Goal: Task Accomplishment & Management: Use online tool/utility

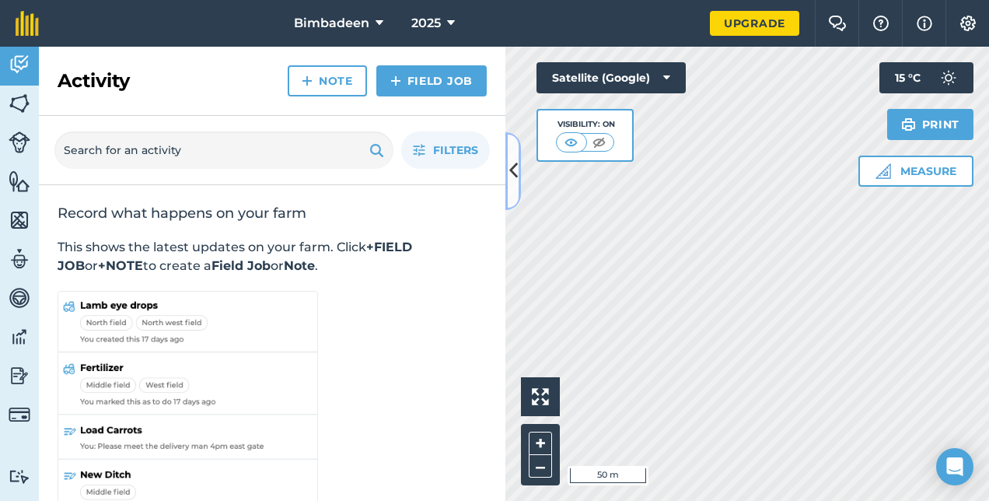
click at [510, 171] on icon at bounding box center [513, 170] width 9 height 27
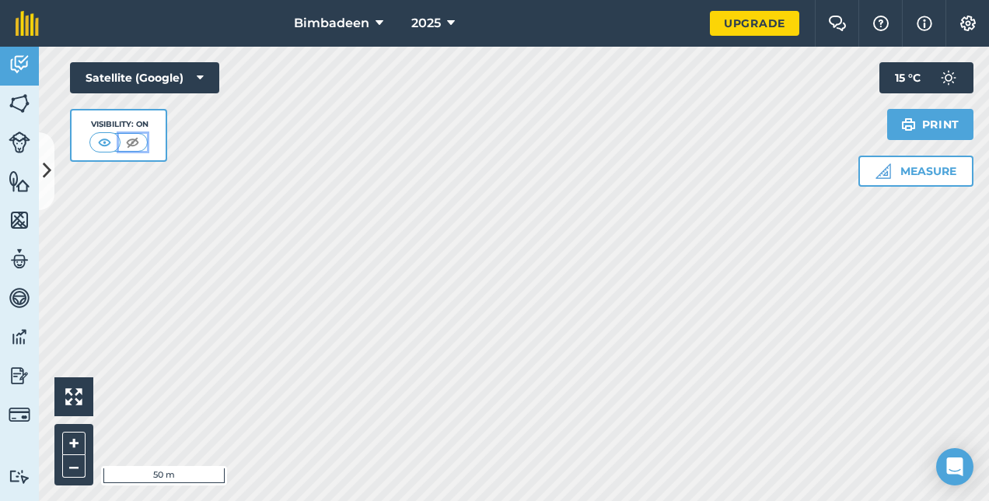
click at [135, 150] on button at bounding box center [133, 142] width 28 height 17
click at [135, 150] on button at bounding box center [134, 142] width 28 height 17
click at [111, 138] on img at bounding box center [105, 142] width 19 height 16
click at [135, 134] on img at bounding box center [132, 142] width 19 height 16
click at [201, 72] on icon at bounding box center [200, 78] width 7 height 16
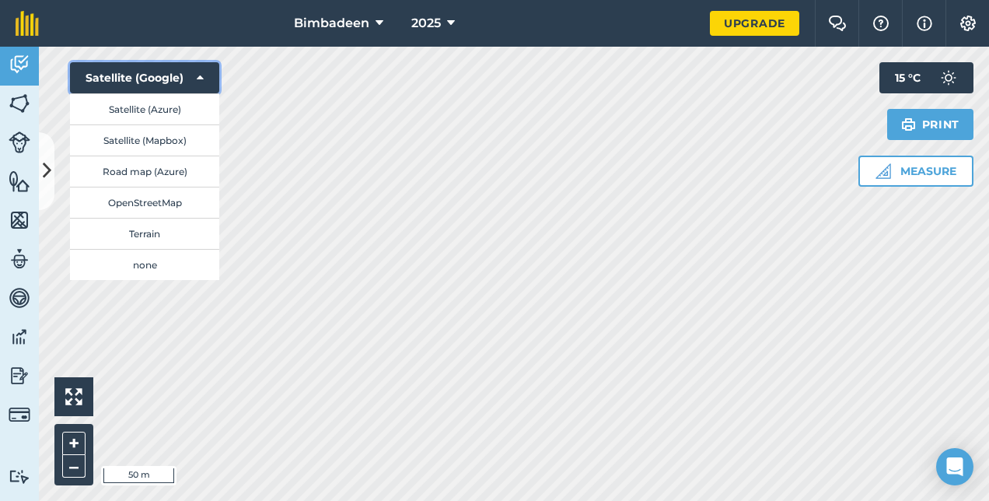
click at [198, 76] on icon at bounding box center [200, 78] width 7 height 16
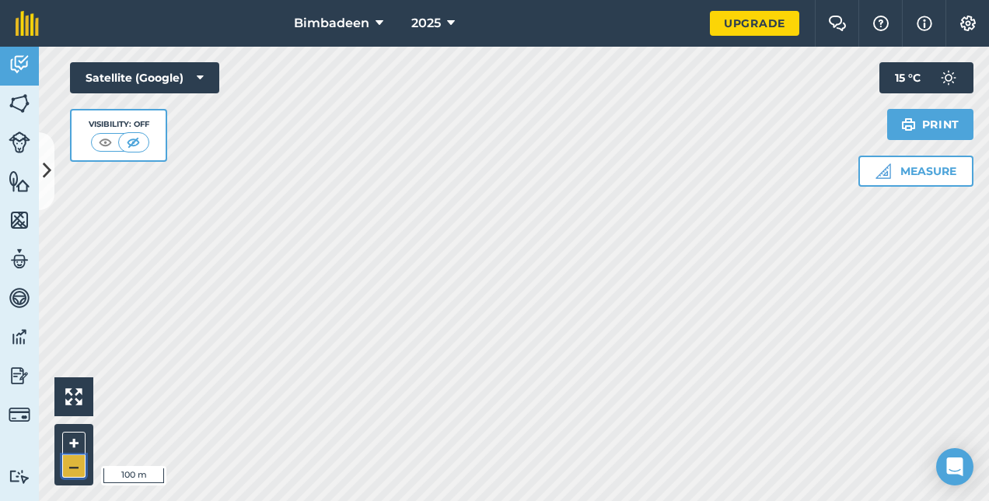
click at [72, 461] on button "–" at bounding box center [73, 466] width 23 height 23
click at [30, 99] on img at bounding box center [20, 103] width 22 height 23
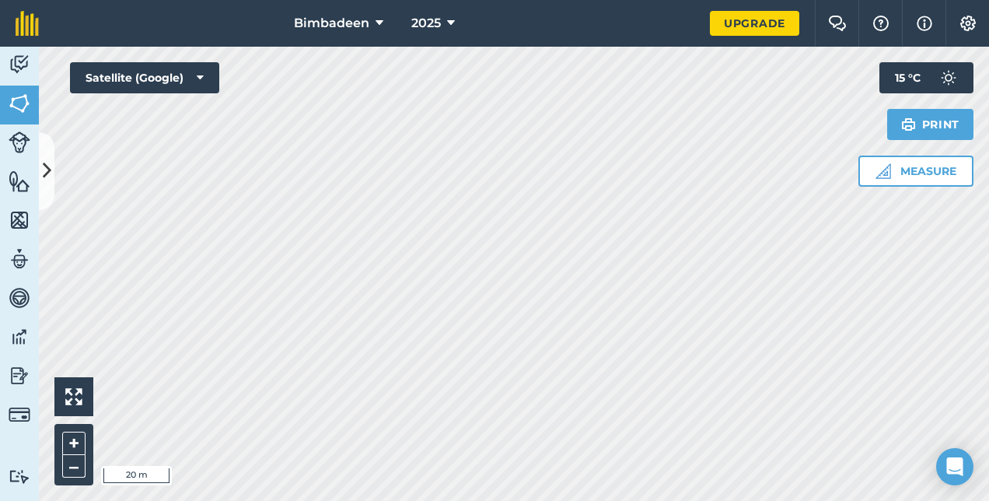
click at [0, 161] on html "Bimbadeen 2025 Upgrade Farm Chat Help Info Settings Map printing is not availab…" at bounding box center [494, 250] width 989 height 501
click at [15, 107] on img at bounding box center [20, 103] width 22 height 23
click at [25, 229] on img at bounding box center [20, 219] width 22 height 23
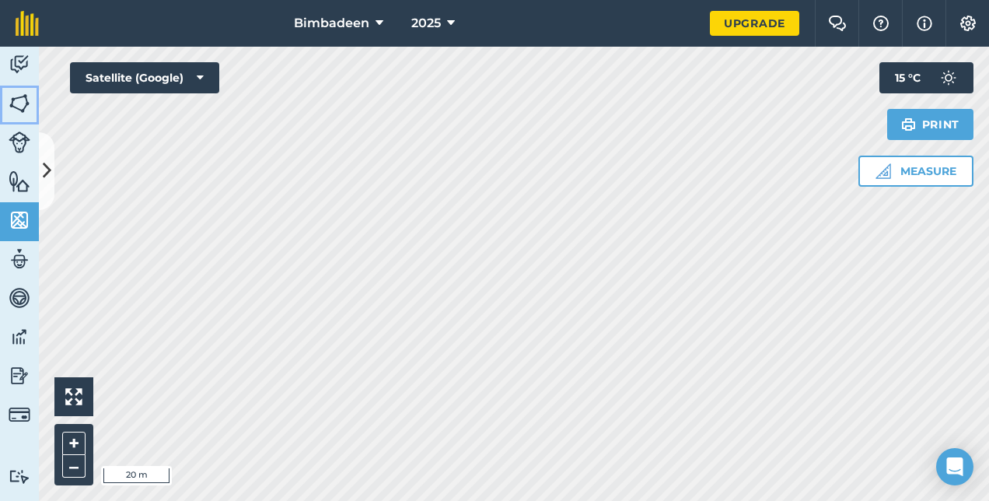
click at [18, 106] on img at bounding box center [20, 103] width 22 height 23
click at [456, 26] on button "2025" at bounding box center [433, 23] width 56 height 47
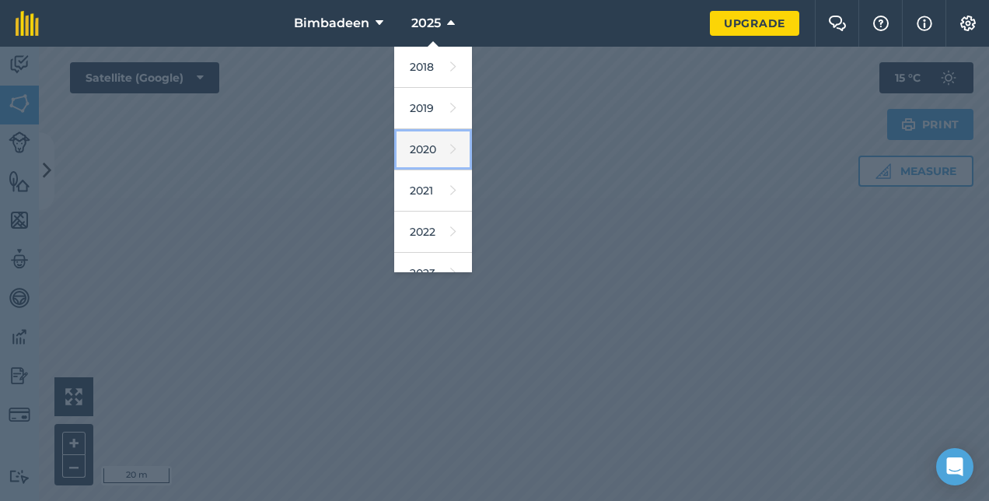
drag, startPoint x: 468, startPoint y: 106, endPoint x: 402, endPoint y: 166, distance: 89.2
click at [402, 166] on link "2020" at bounding box center [433, 149] width 78 height 41
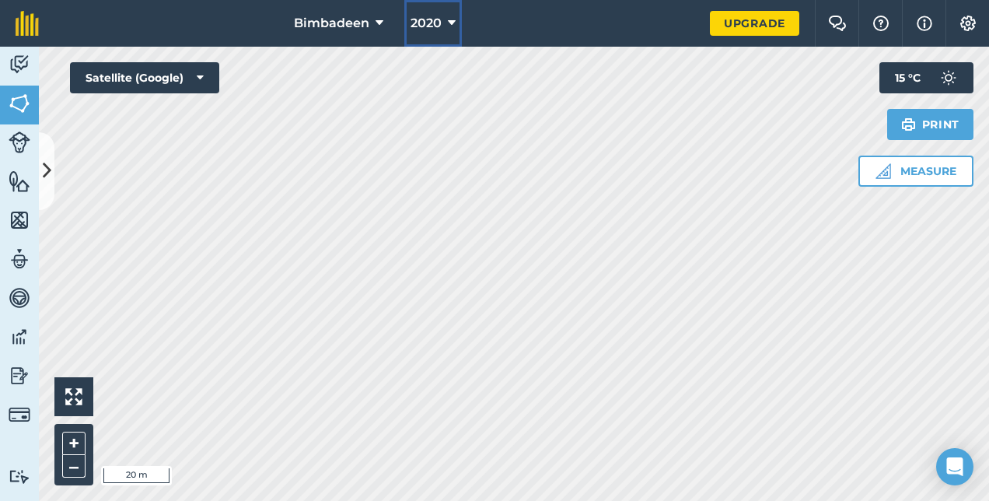
click at [449, 15] on icon at bounding box center [452, 23] width 8 height 19
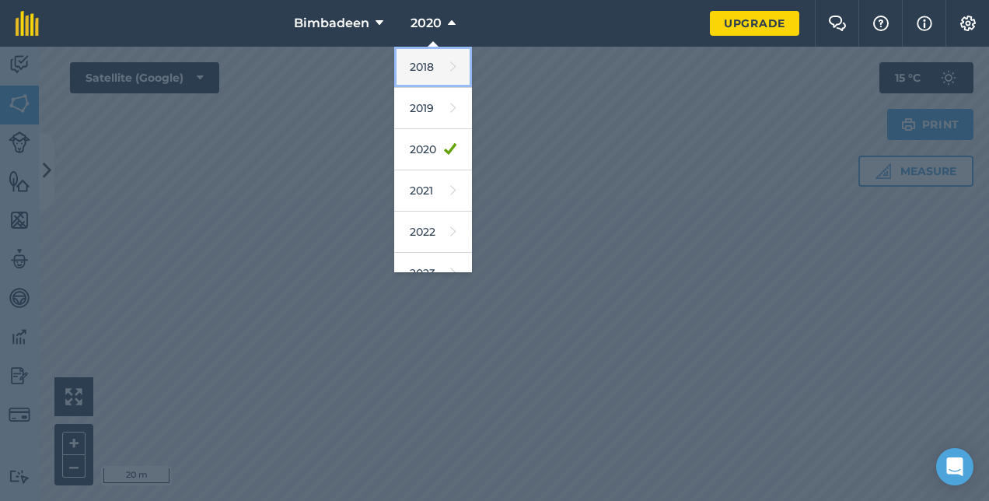
click at [421, 61] on link "2018" at bounding box center [433, 67] width 78 height 41
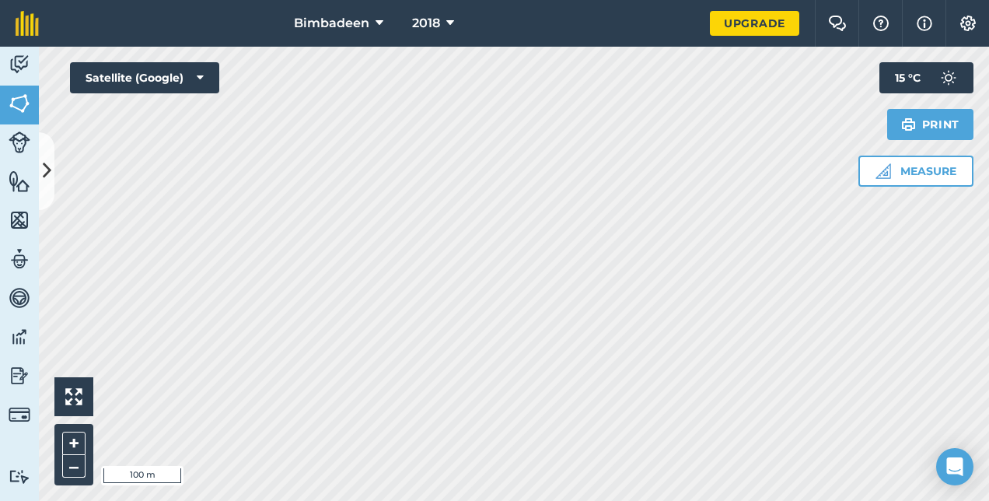
click at [355, 500] on html "Bimbadeen 2018 Upgrade Farm Chat Help Info Settings Map printing is not availab…" at bounding box center [494, 250] width 989 height 501
click at [77, 440] on button "+" at bounding box center [73, 442] width 23 height 23
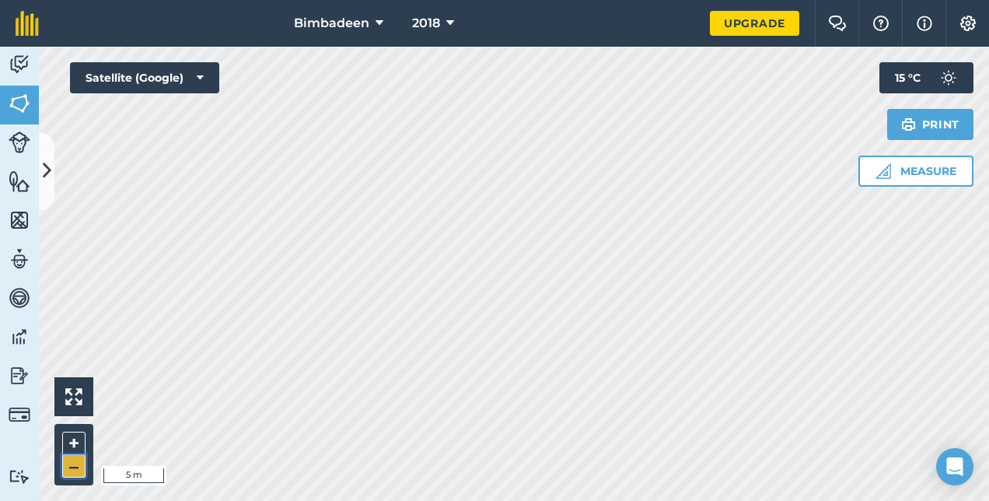
click at [70, 459] on button "–" at bounding box center [73, 466] width 23 height 23
click at [82, 435] on button "+" at bounding box center [73, 442] width 23 height 23
click at [670, 500] on html "Bimbadeen 2018 Upgrade Farm Chat Help Info Settings Map printing is not availab…" at bounding box center [494, 250] width 989 height 501
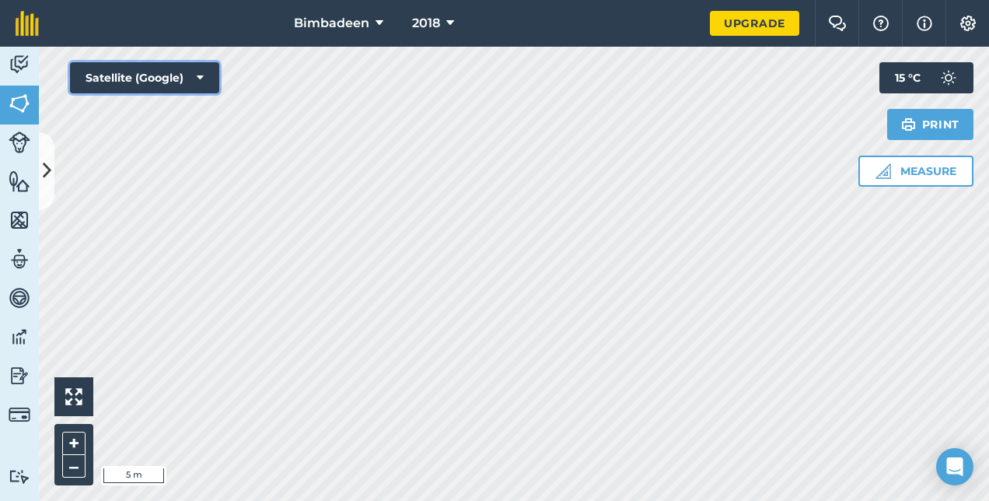
click at [198, 72] on icon at bounding box center [200, 78] width 7 height 16
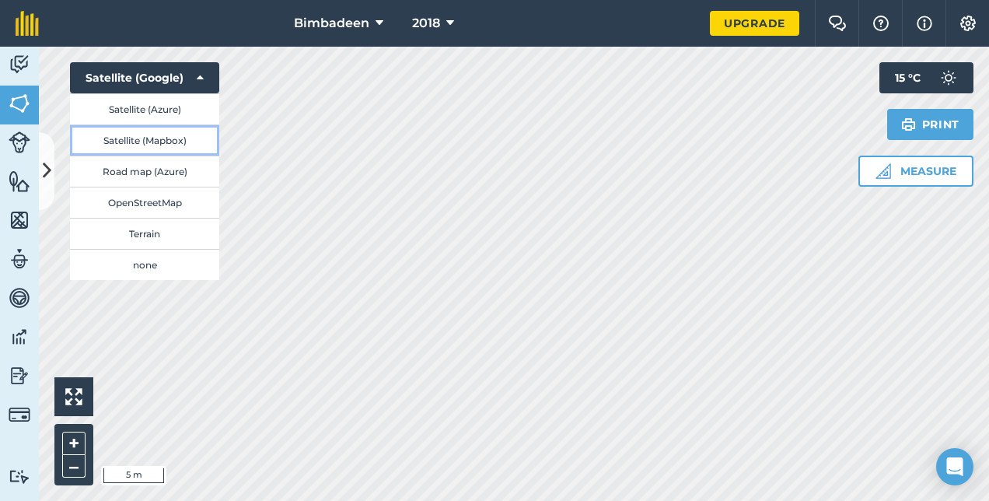
click at [125, 136] on button "Satellite (Mapbox)" at bounding box center [144, 139] width 149 height 31
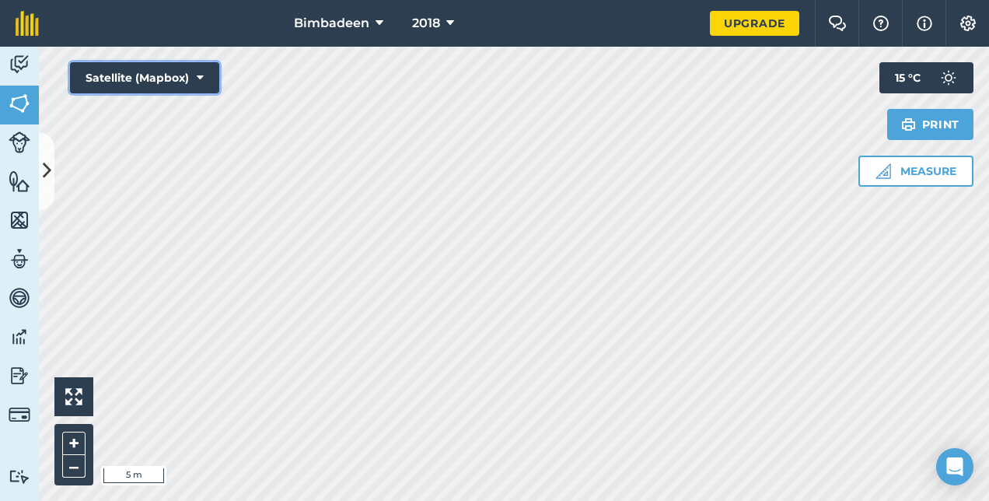
click at [179, 84] on button "Satellite (Mapbox)" at bounding box center [144, 77] width 149 height 31
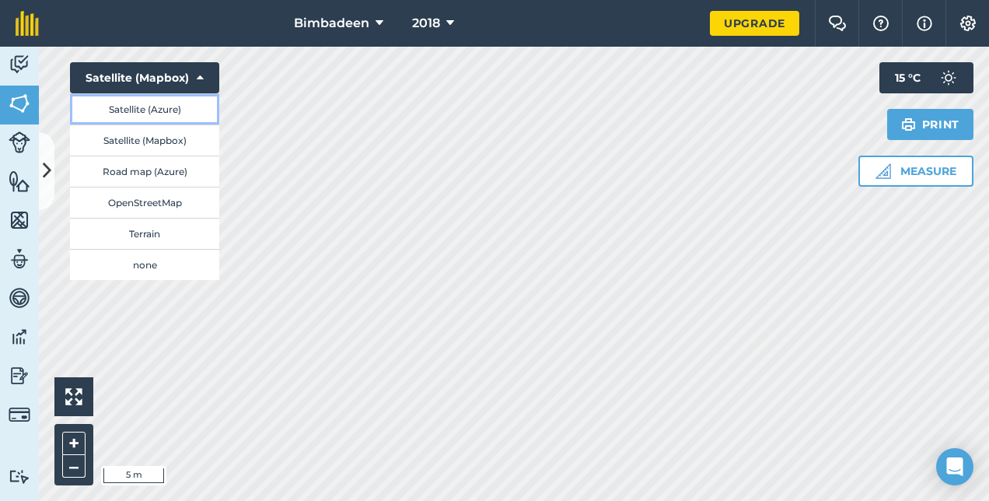
click at [168, 119] on button "Satellite (Azure)" at bounding box center [144, 108] width 149 height 31
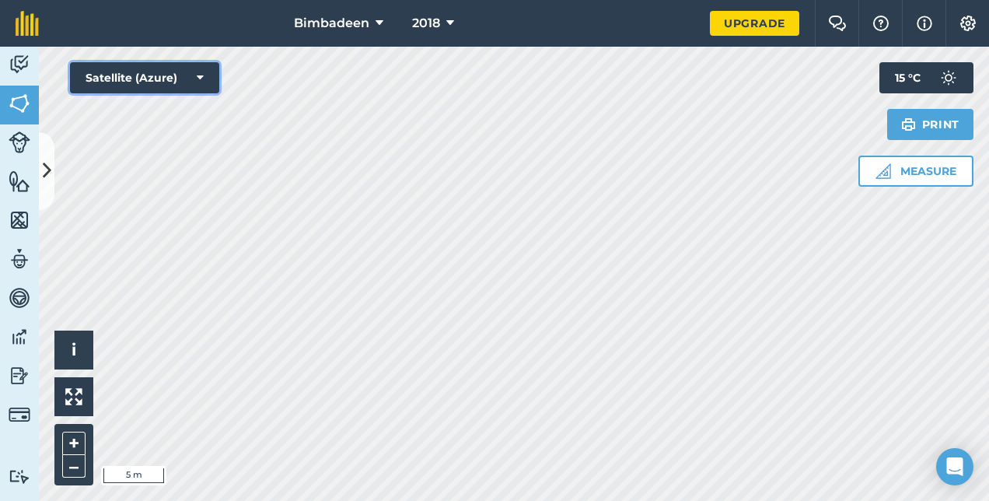
click at [204, 79] on button "Satellite (Azure)" at bounding box center [144, 77] width 149 height 31
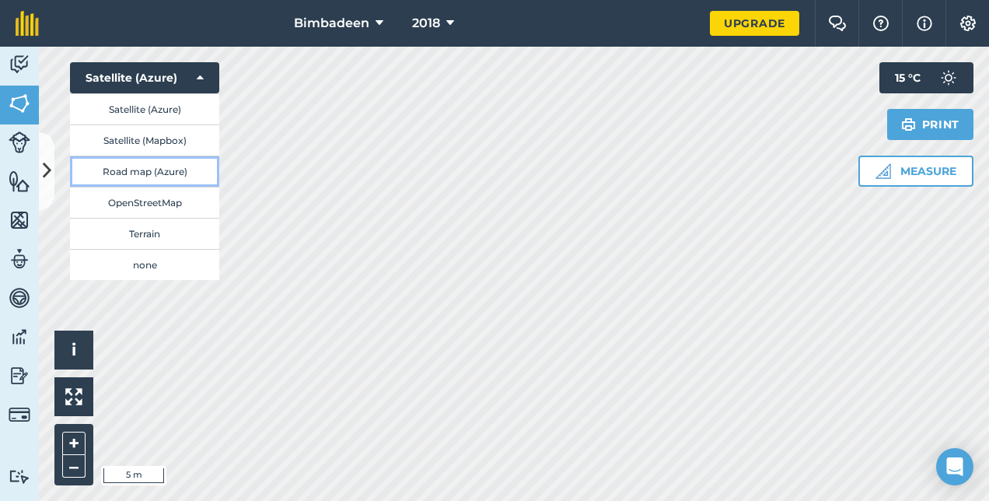
click at [163, 166] on button "Road map (Azure)" at bounding box center [144, 170] width 149 height 31
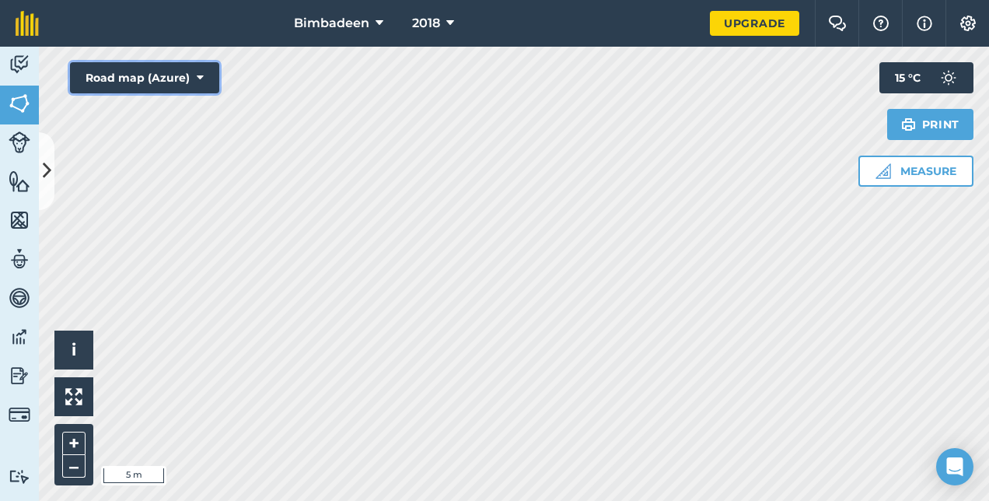
click at [194, 76] on button "Road map (Azure)" at bounding box center [144, 77] width 149 height 31
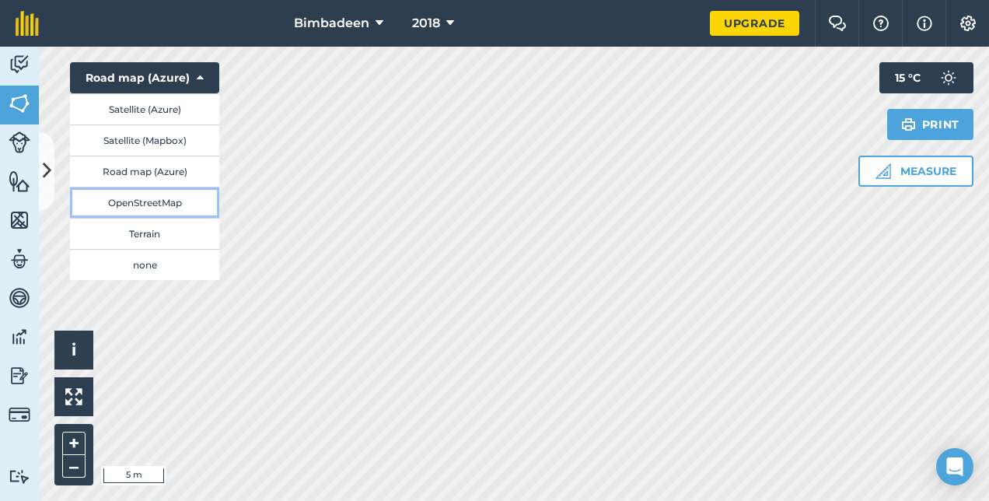
click at [152, 210] on button "OpenStreetMap" at bounding box center [144, 202] width 149 height 31
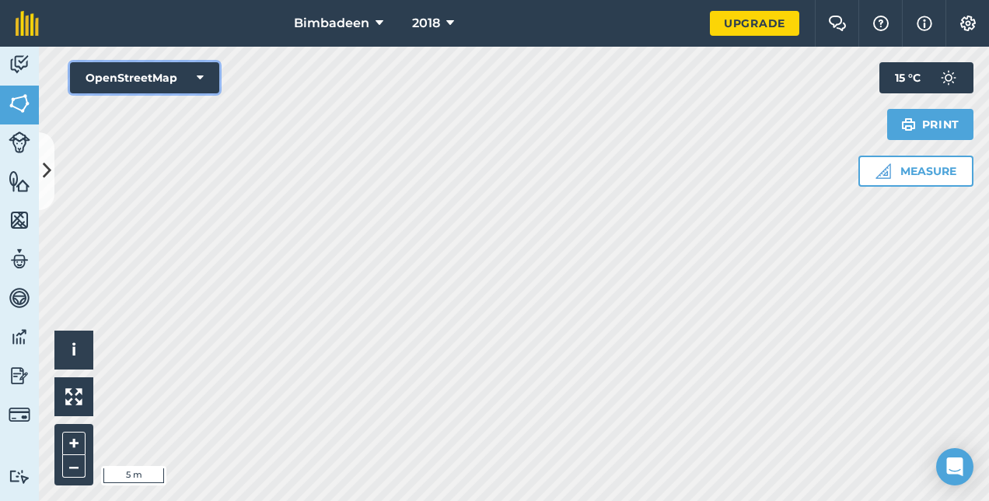
click at [192, 79] on button "OpenStreetMap" at bounding box center [144, 77] width 149 height 31
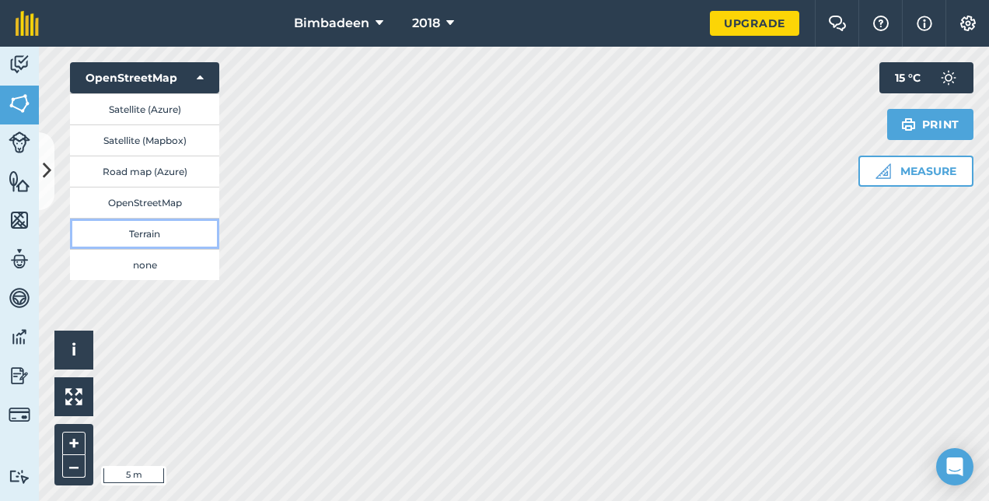
click at [155, 225] on button "Terrain" at bounding box center [144, 233] width 149 height 31
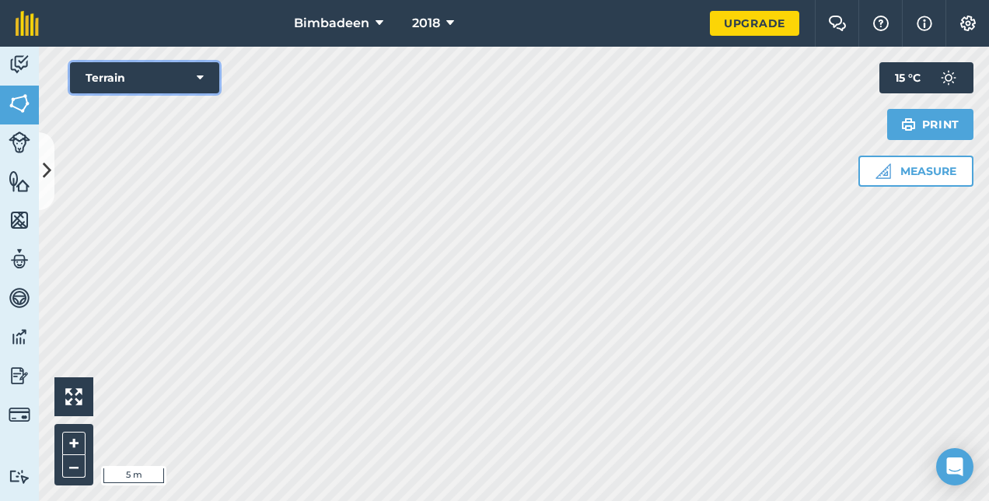
click at [206, 77] on button "Terrain" at bounding box center [144, 77] width 149 height 31
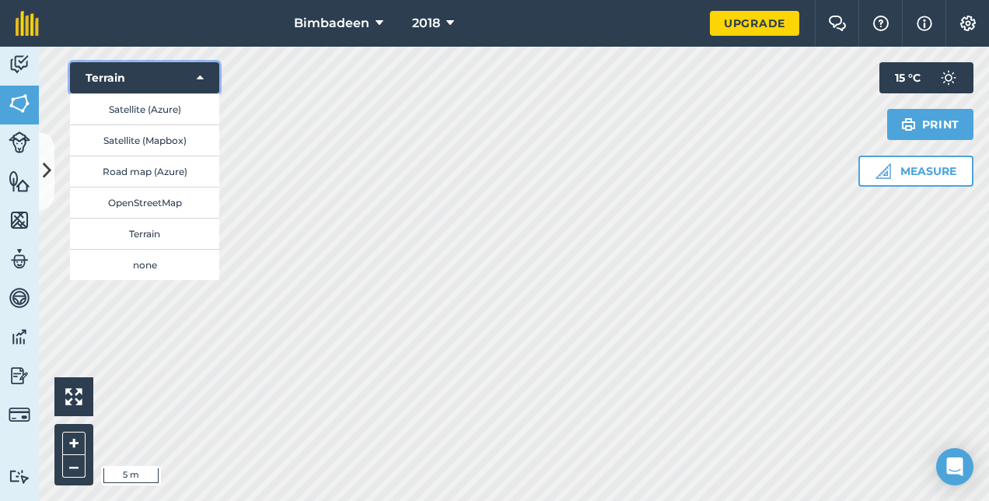
click at [198, 79] on icon at bounding box center [200, 78] width 7 height 16
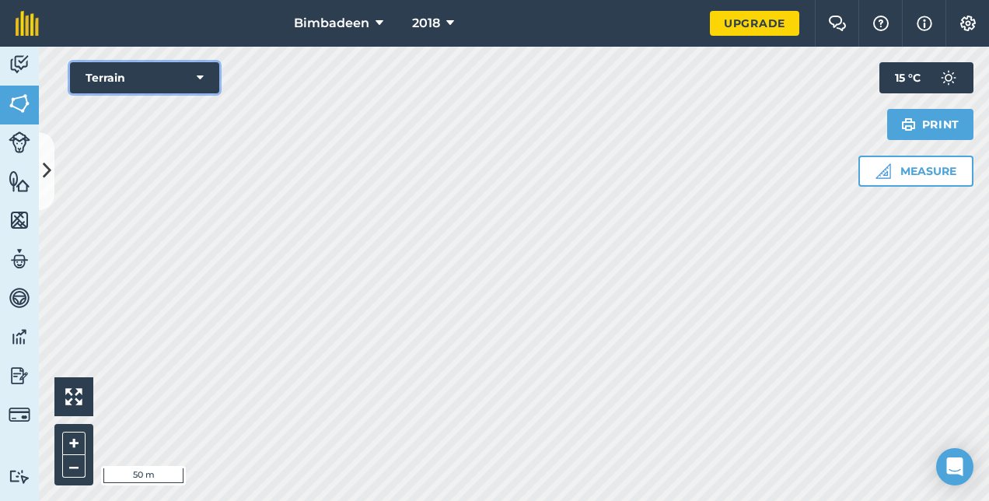
click at [204, 72] on button "Terrain" at bounding box center [144, 77] width 149 height 31
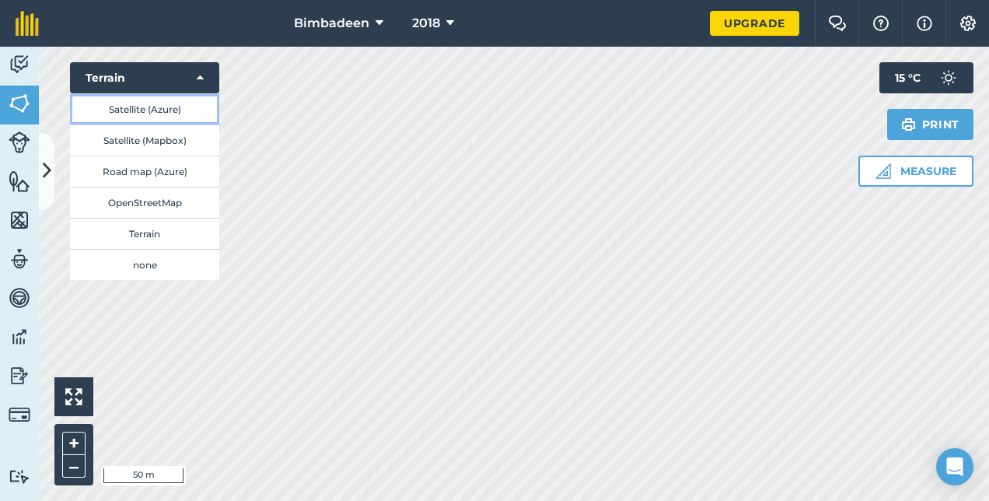
click at [173, 115] on button "Satellite (Azure)" at bounding box center [144, 108] width 149 height 31
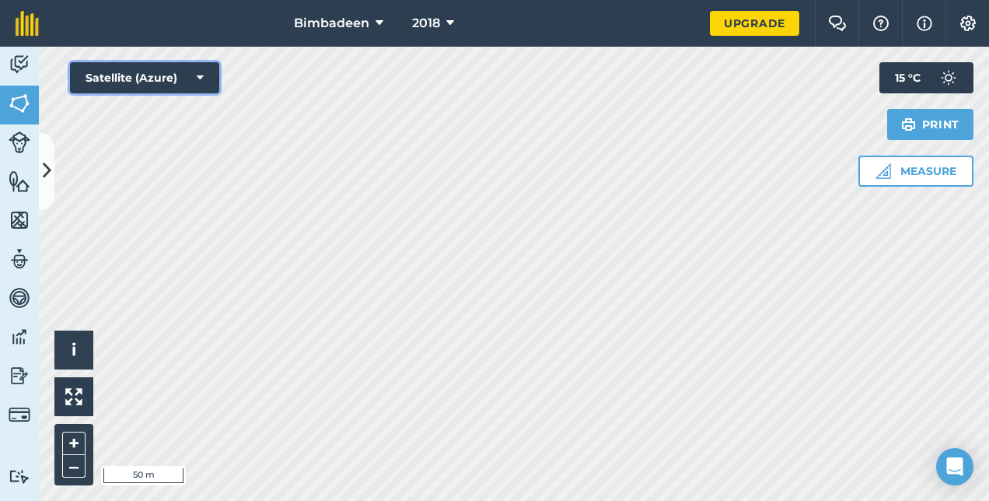
click at [203, 84] on icon at bounding box center [200, 78] width 7 height 16
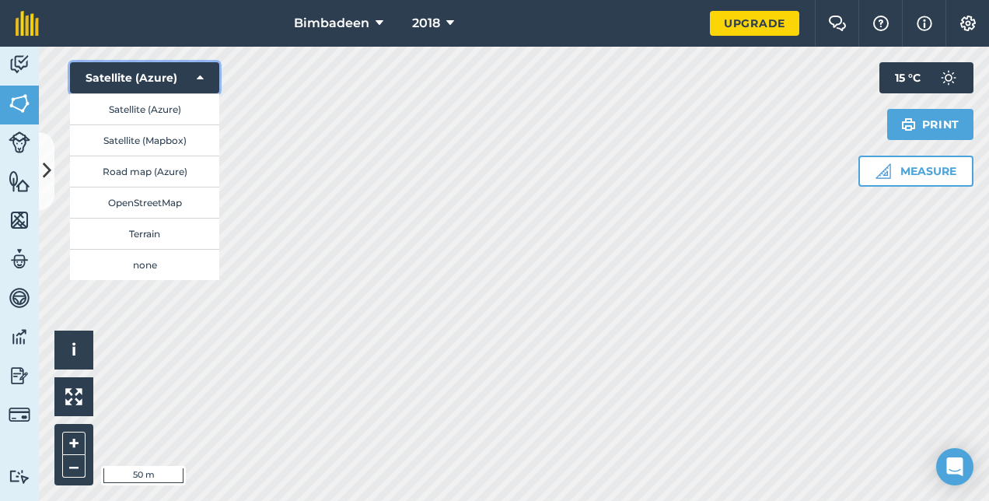
click at [200, 81] on icon at bounding box center [200, 78] width 7 height 16
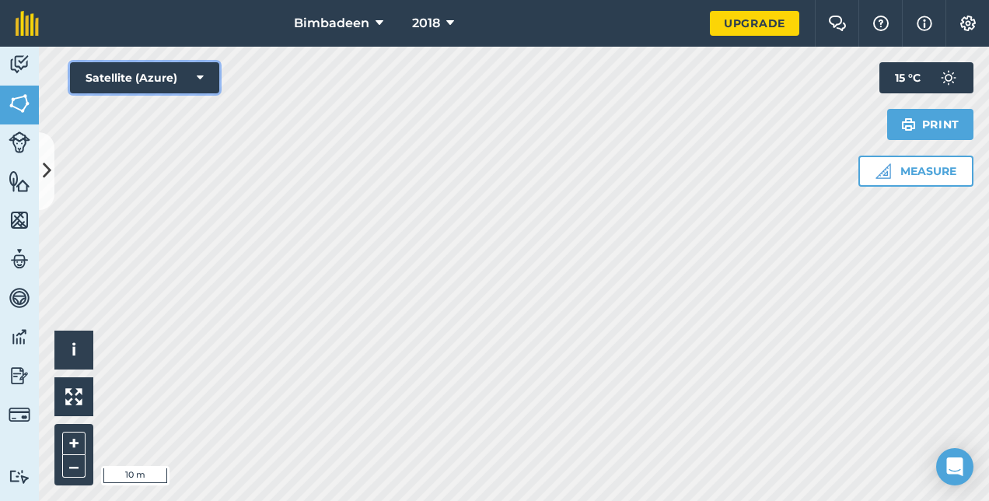
click at [152, 70] on button "Satellite (Azure)" at bounding box center [144, 77] width 149 height 31
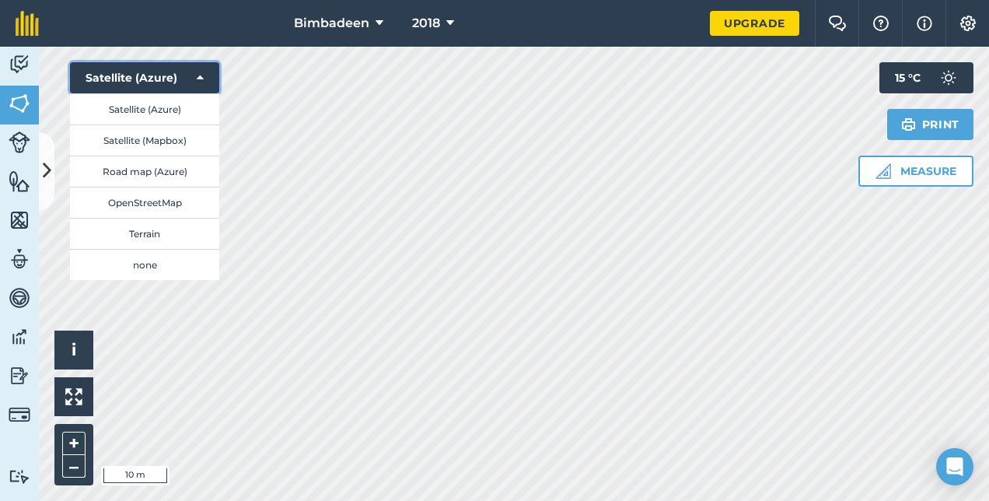
click at [182, 78] on button "Satellite (Azure)" at bounding box center [144, 77] width 149 height 31
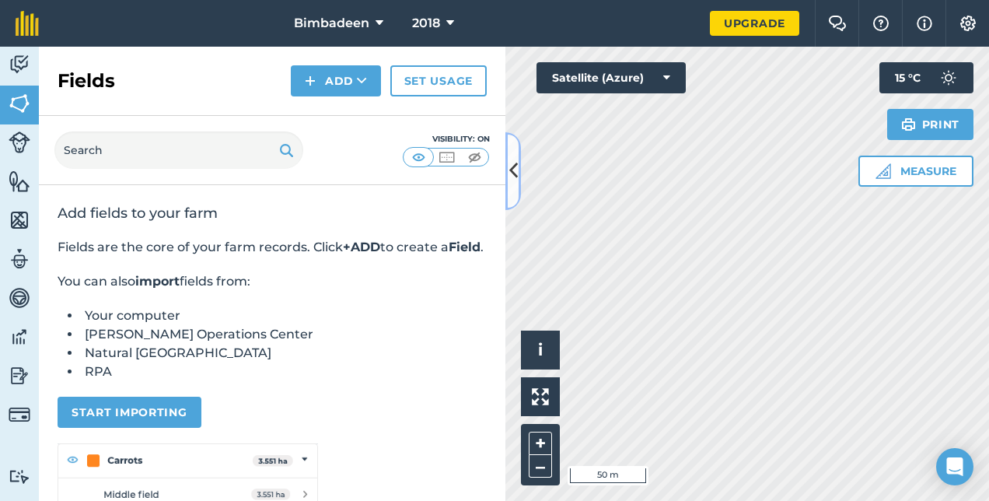
click at [511, 182] on icon at bounding box center [513, 170] width 9 height 27
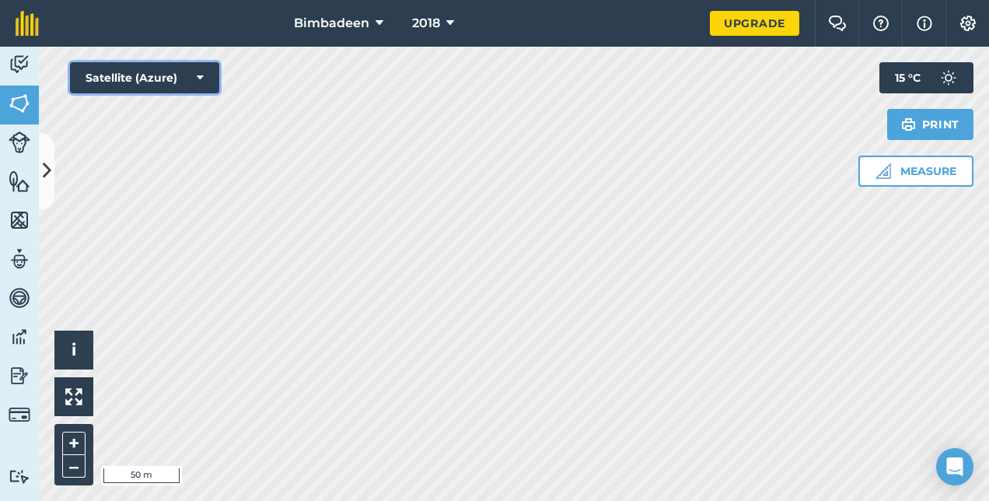
click at [197, 81] on icon at bounding box center [200, 78] width 7 height 16
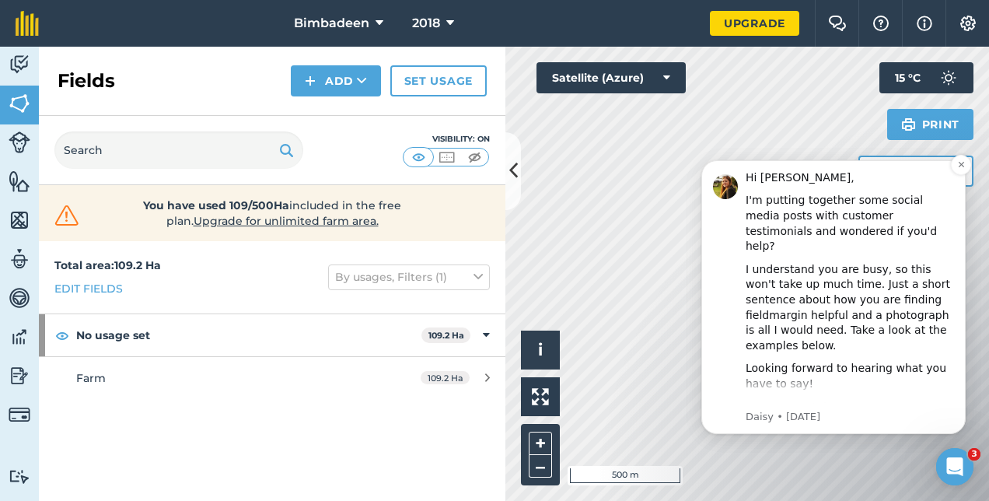
click at [757, 172] on div "Hi Ben," at bounding box center [849, 178] width 208 height 16
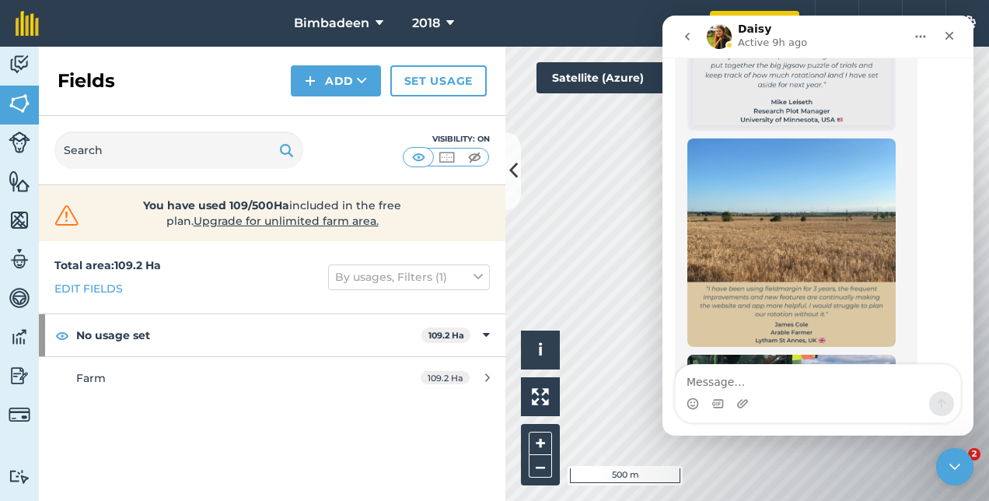
scroll to position [906, 0]
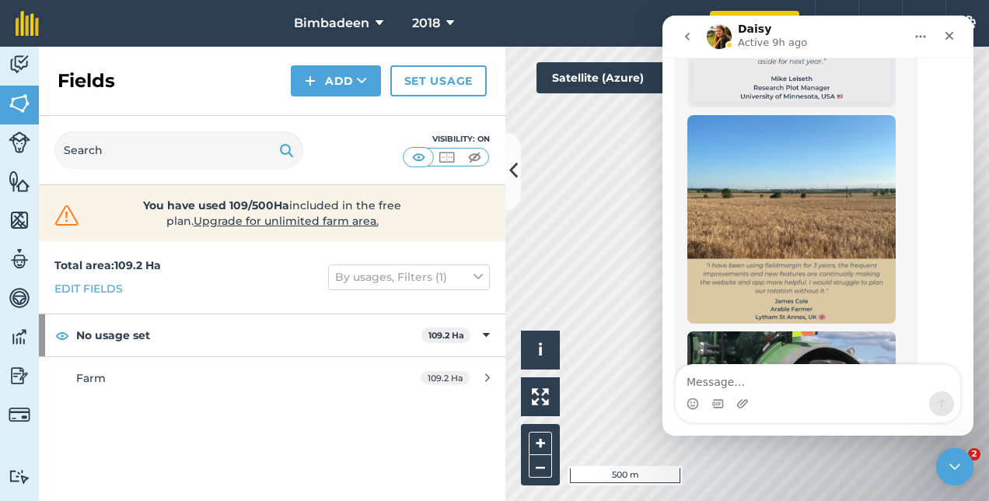
drag, startPoint x: 965, startPoint y: 259, endPoint x: 972, endPoint y: 327, distance: 68.7
click at [972, 327] on body "Hi Ben, We're gathering some photos of what our users are getting up to on farm…" at bounding box center [833, 297] width 298 height 309
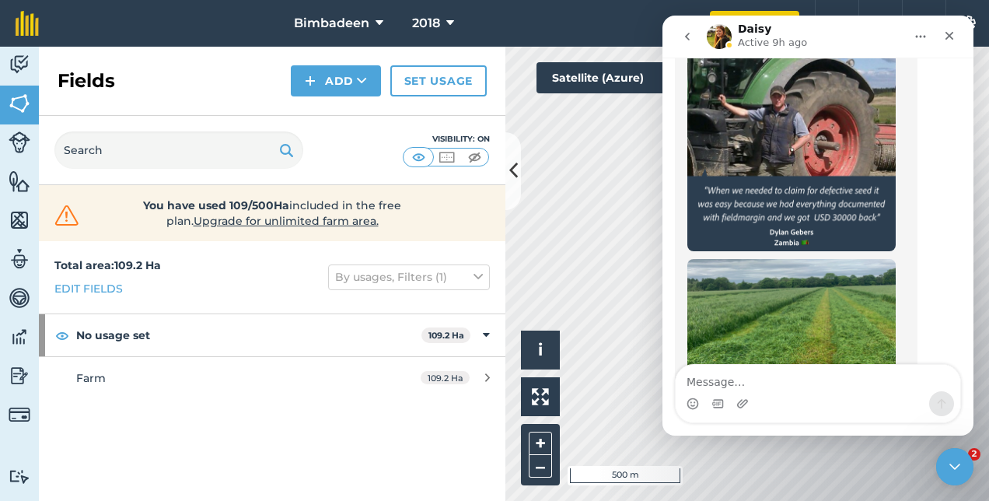
scroll to position [1323, 0]
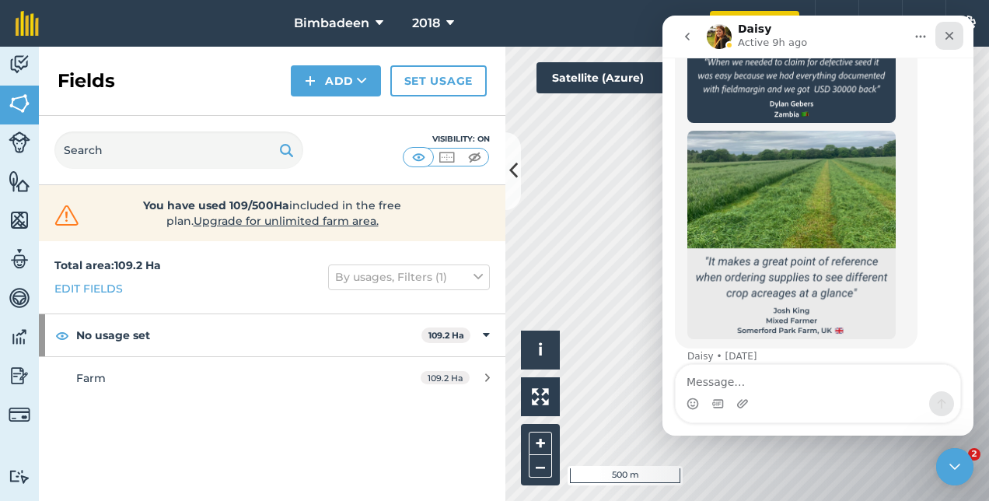
click at [950, 38] on icon "Close" at bounding box center [949, 36] width 12 height 12
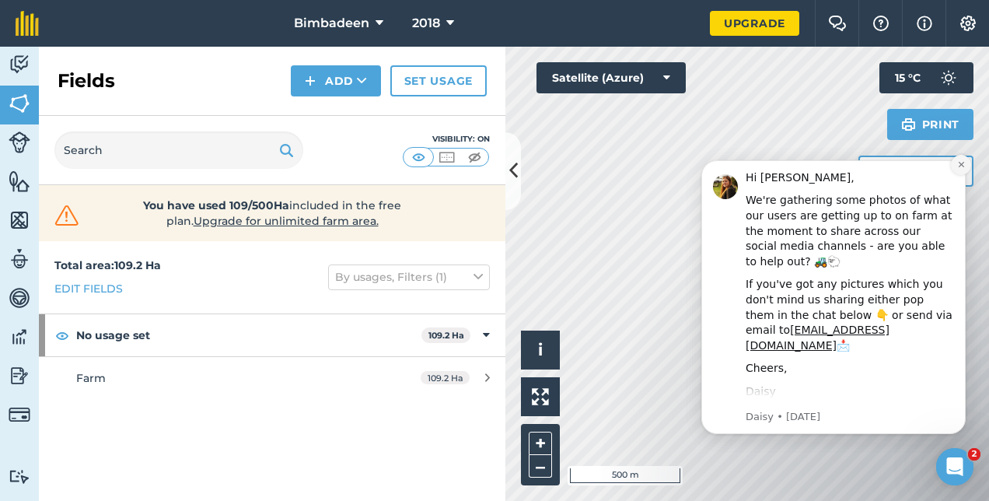
click at [960, 169] on button "Dismiss notification" at bounding box center [961, 165] width 20 height 20
click at [960, 169] on button "Dismiss notification" at bounding box center [961, 164] width 16 height 16
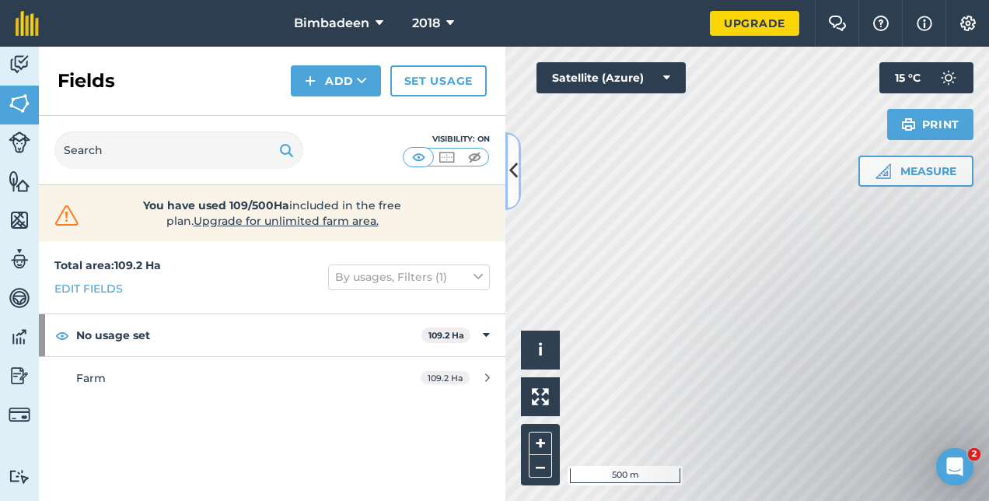
click at [513, 163] on icon at bounding box center [513, 170] width 9 height 27
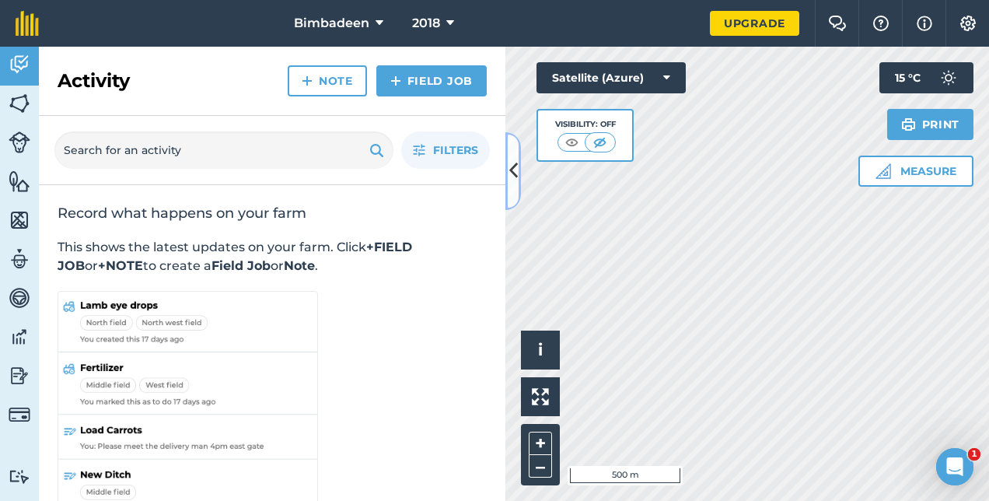
click at [511, 174] on icon at bounding box center [513, 170] width 9 height 27
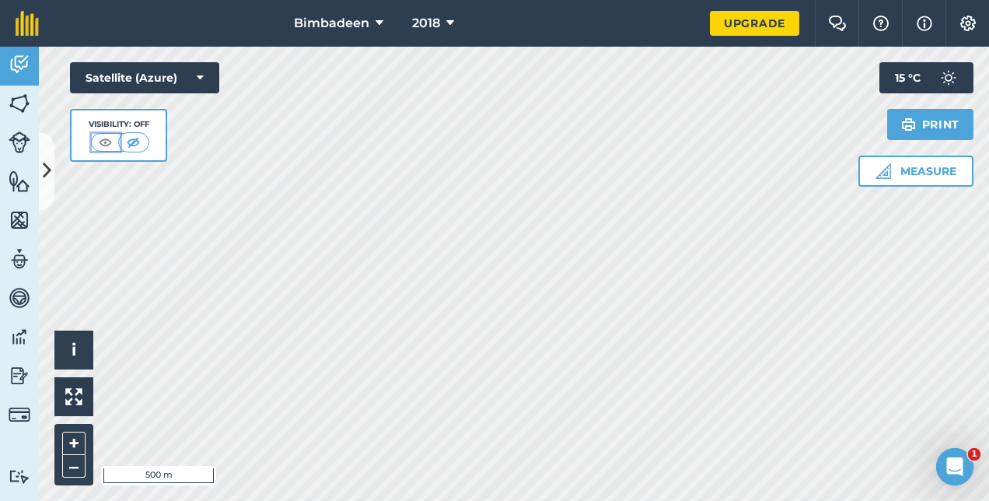
click at [111, 141] on img at bounding box center [105, 142] width 19 height 16
click at [111, 141] on img at bounding box center [104, 142] width 19 height 16
click at [200, 75] on icon at bounding box center [200, 78] width 7 height 16
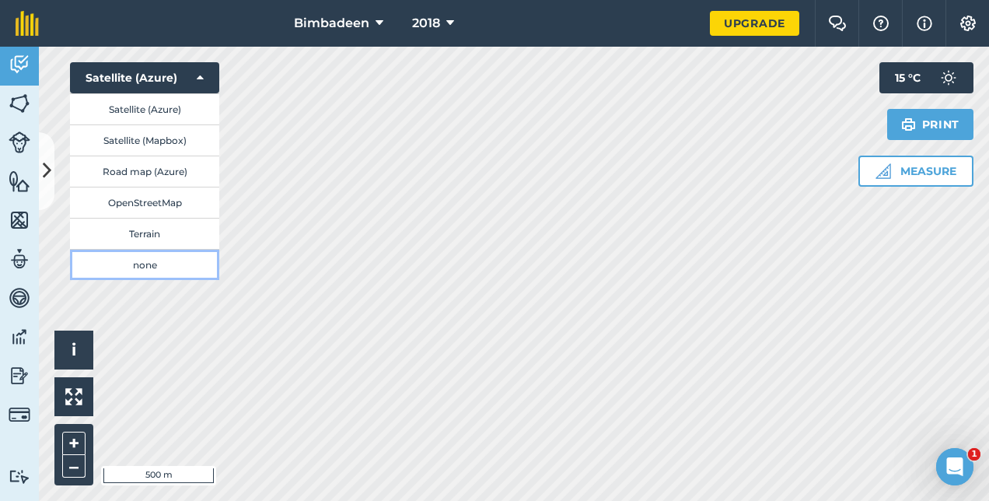
click at [161, 264] on button "none" at bounding box center [144, 264] width 149 height 31
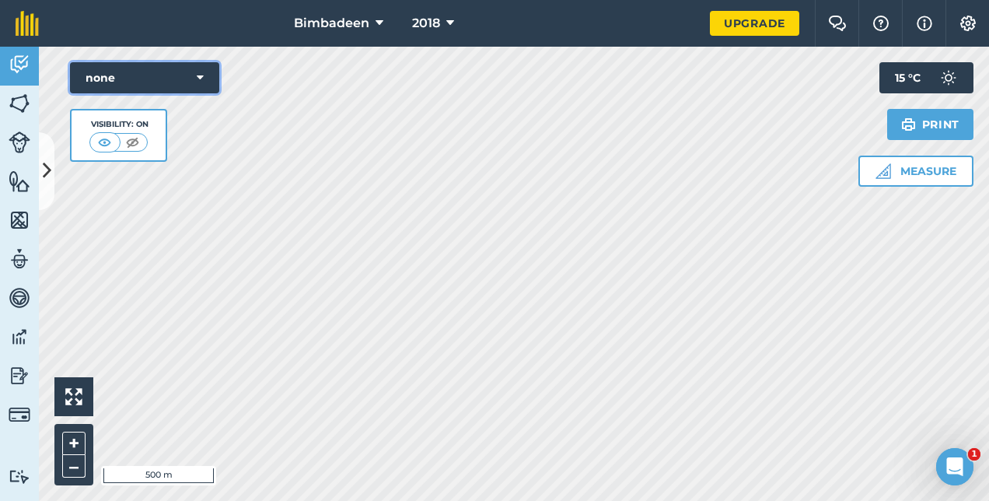
click at [199, 75] on icon at bounding box center [200, 78] width 7 height 16
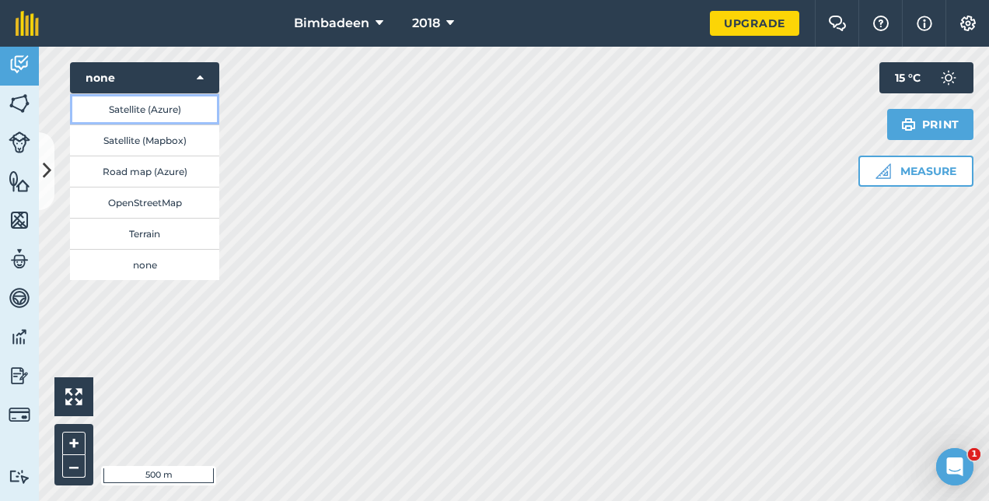
click at [179, 102] on button "Satellite (Azure)" at bounding box center [144, 108] width 149 height 31
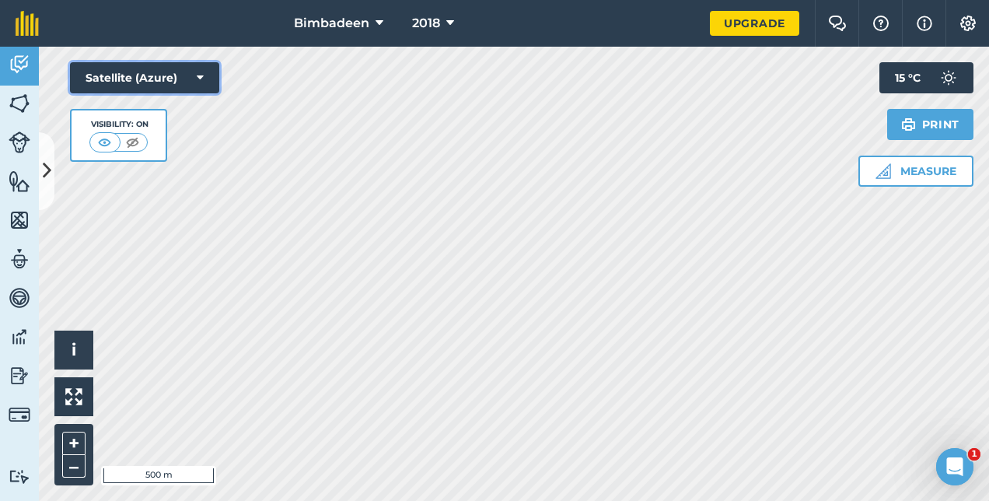
click at [140, 73] on button "Satellite (Azure)" at bounding box center [144, 77] width 149 height 31
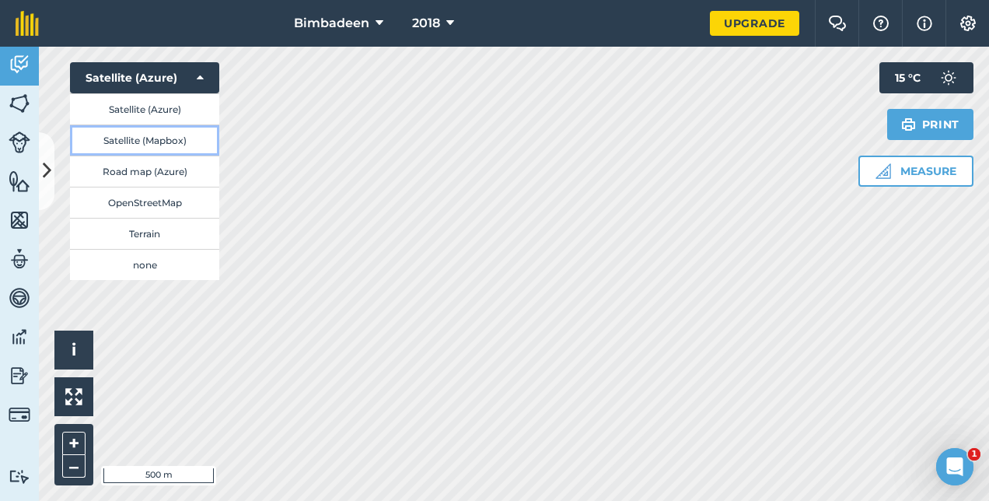
click at [140, 138] on button "Satellite (Mapbox)" at bounding box center [144, 139] width 149 height 31
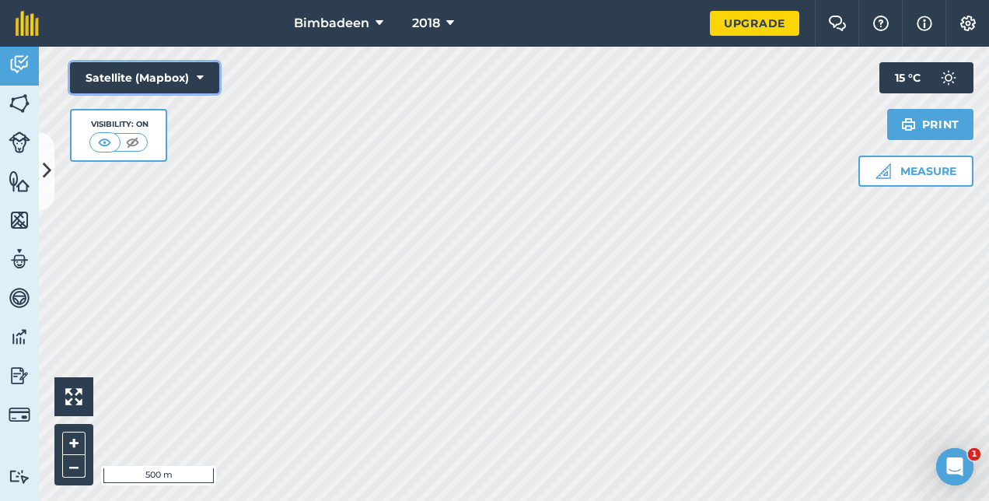
click at [148, 78] on button "Satellite (Mapbox)" at bounding box center [144, 77] width 149 height 31
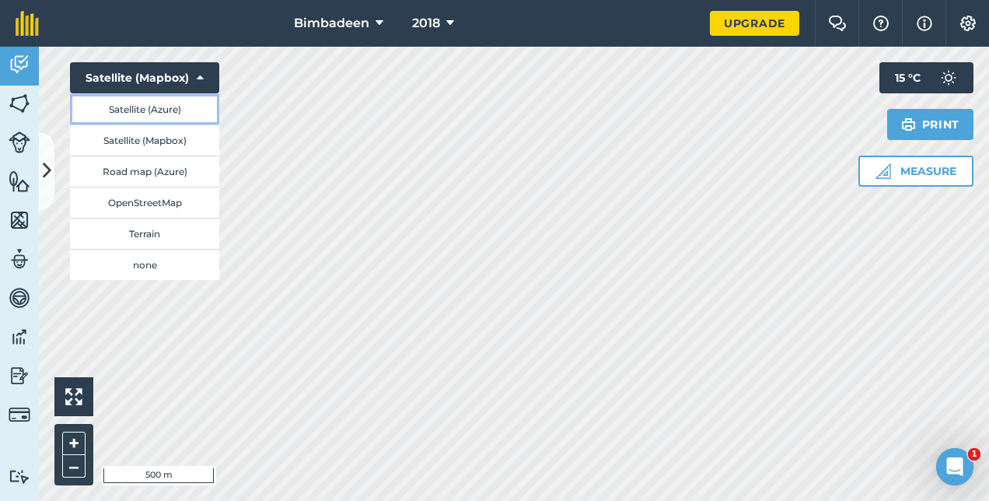
click at [145, 110] on button "Satellite (Azure)" at bounding box center [144, 108] width 149 height 31
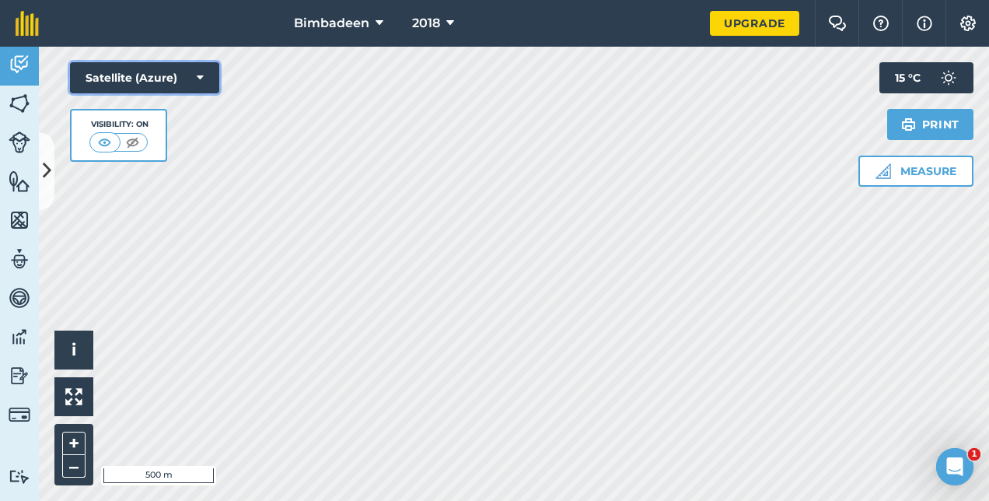
click at [162, 75] on button "Satellite (Azure)" at bounding box center [144, 77] width 149 height 31
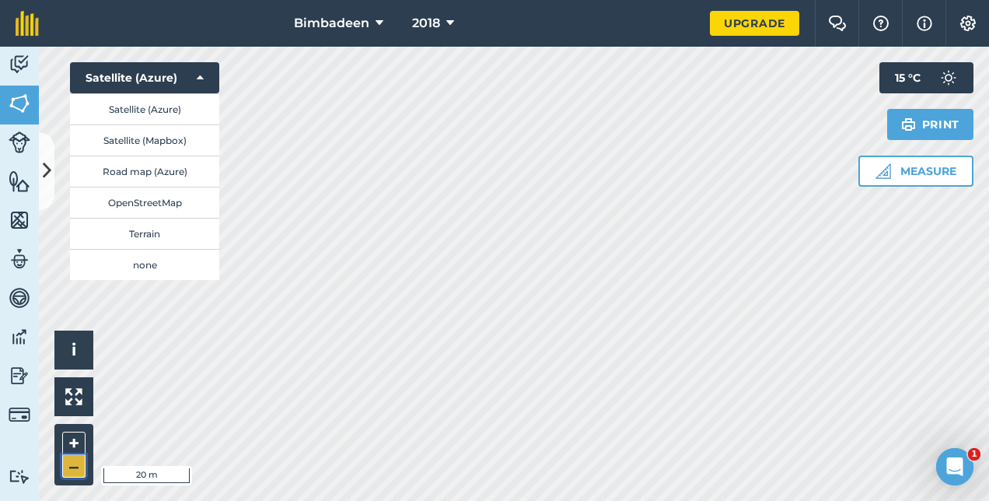
click at [76, 465] on button "–" at bounding box center [73, 466] width 23 height 23
click at [68, 457] on button "–" at bounding box center [73, 466] width 23 height 23
click at [213, 75] on button "Satellite (Azure)" at bounding box center [144, 77] width 149 height 31
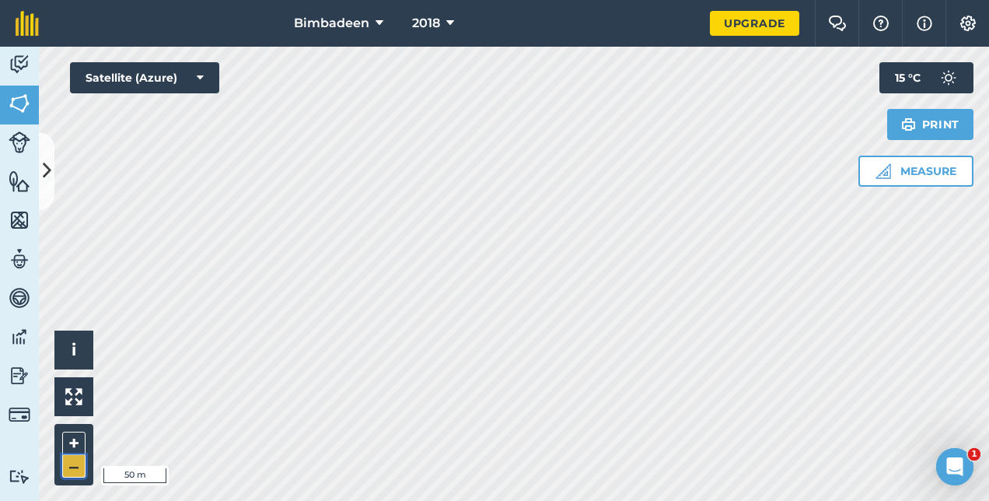
click at [75, 462] on button "–" at bounding box center [73, 466] width 23 height 23
click at [601, 45] on div "Bimbadeen 2018 Upgrade Farm Chat Help Info Settings Map printing is not availab…" at bounding box center [494, 250] width 989 height 501
click at [689, 500] on html "Bimbadeen 2018 Upgrade Farm Chat Help Info Settings Map printing is not availab…" at bounding box center [494, 250] width 989 height 501
click at [443, 0] on html "Bimbadeen 2018 Upgrade Farm Chat Help Info Settings Map printing is not availab…" at bounding box center [494, 250] width 989 height 501
click at [536, 0] on html "Bimbadeen 2018 Upgrade Farm Chat Help Info Settings Map printing is not availab…" at bounding box center [494, 250] width 989 height 501
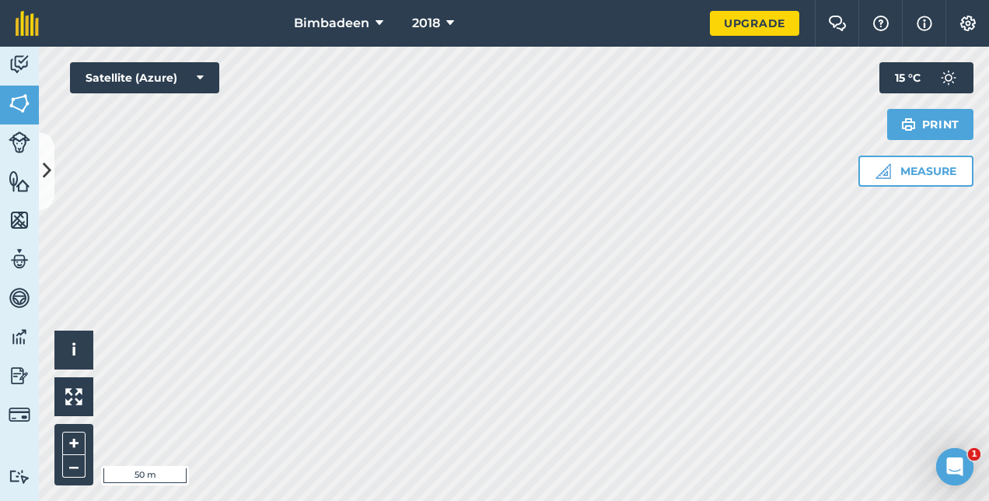
click at [589, 500] on html "Bimbadeen 2018 Upgrade Farm Chat Help Info Settings Map printing is not availab…" at bounding box center [494, 250] width 989 height 501
click at [77, 463] on button "–" at bounding box center [73, 466] width 23 height 23
click at [359, 500] on html "Bimbadeen 2018 Upgrade Farm Chat Help Info Settings Map printing is not availab…" at bounding box center [494, 250] width 989 height 501
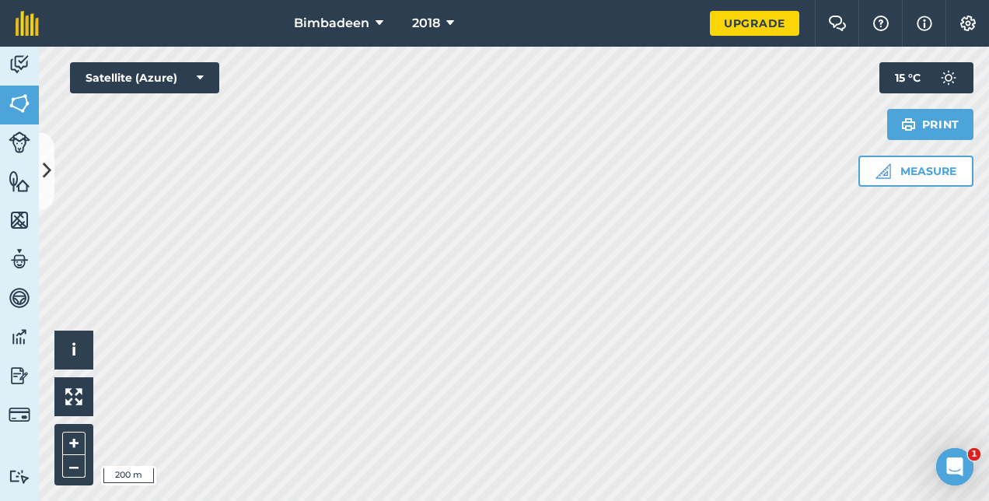
click at [383, 2] on div "Bimbadeen 2018 Upgrade Farm Chat Help Info Settings Map printing is not availab…" at bounding box center [494, 250] width 989 height 501
click at [79, 458] on button "–" at bounding box center [73, 466] width 23 height 23
click at [75, 471] on button "–" at bounding box center [73, 466] width 23 height 23
click at [81, 473] on button "–" at bounding box center [73, 466] width 23 height 23
click at [67, 456] on button "–" at bounding box center [73, 466] width 23 height 23
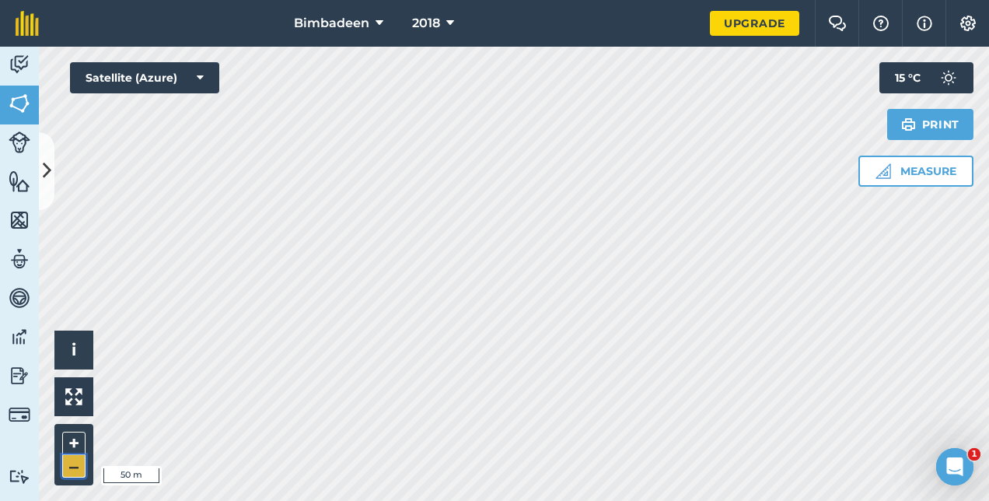
click at [67, 456] on button "–" at bounding box center [73, 466] width 23 height 23
click at [81, 462] on button "–" at bounding box center [73, 466] width 23 height 23
click at [65, 462] on button "–" at bounding box center [73, 466] width 23 height 23
click at [72, 441] on button "+" at bounding box center [73, 442] width 23 height 23
click at [925, 121] on button "Print" at bounding box center [930, 124] width 87 height 31
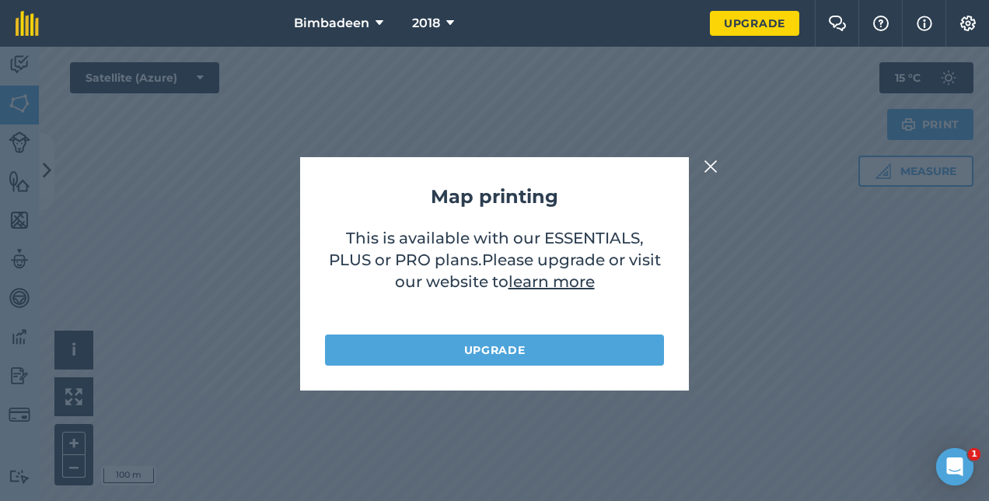
click at [703, 167] on img at bounding box center [710, 166] width 14 height 19
